Goal: Communication & Community: Answer question/provide support

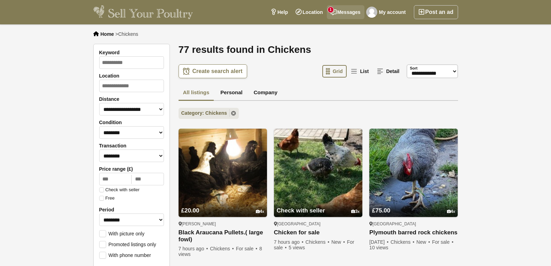
click at [340, 9] on link "Messages 1" at bounding box center [346, 12] width 38 height 14
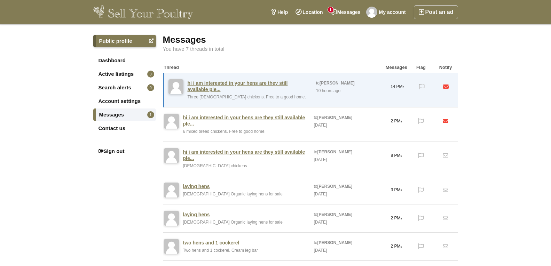
click at [110, 113] on link "Messages 1" at bounding box center [124, 115] width 63 height 13
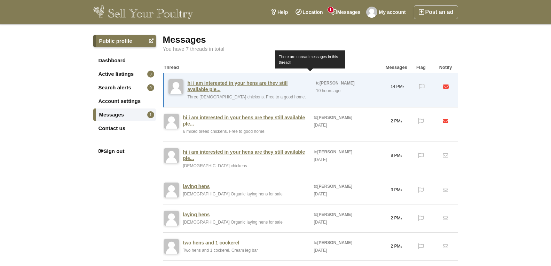
click at [229, 81] on link "hi i am interested in your hens are they still available ple..." at bounding box center [249, 86] width 122 height 13
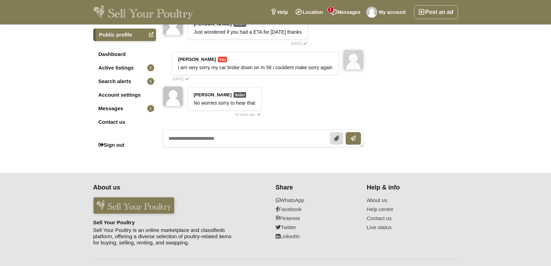
scroll to position [383, 0]
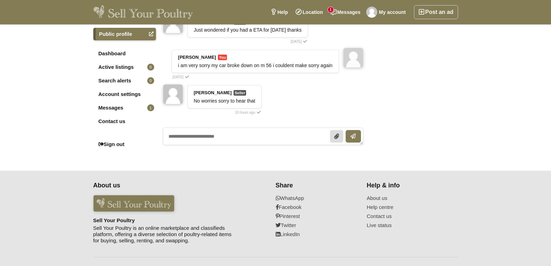
click at [110, 102] on link "Messages 1" at bounding box center [124, 108] width 63 height 13
